Goal: Task Accomplishment & Management: Manage account settings

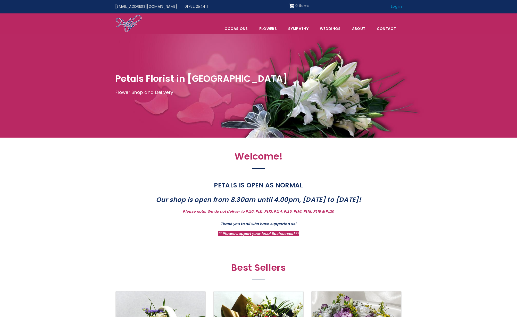
click at [393, 9] on link "Log in" at bounding box center [396, 7] width 18 height 10
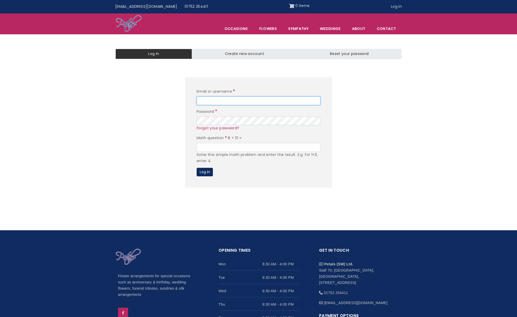
type input "admin"
click at [224, 151] on input "Math question" at bounding box center [259, 147] width 124 height 9
type input "18"
click at [210, 174] on button "Log in" at bounding box center [205, 172] width 16 height 9
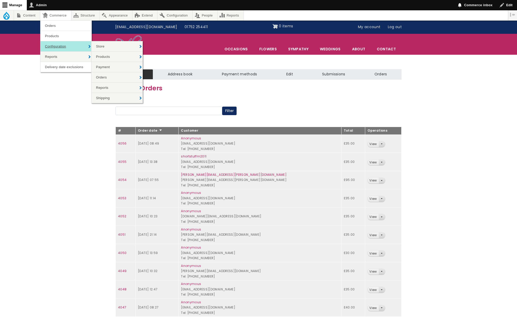
click at [57, 45] on link "Configuration" at bounding box center [65, 46] width 51 height 10
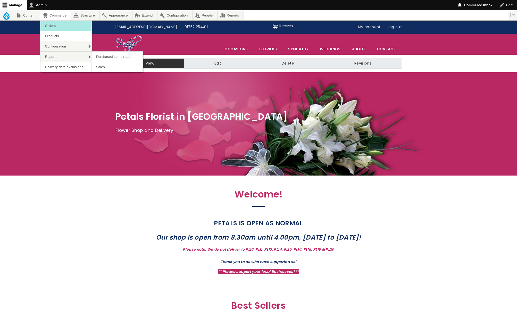
click at [55, 25] on link "Orders" at bounding box center [65, 26] width 51 height 10
